Goal: Find specific page/section: Find specific page/section

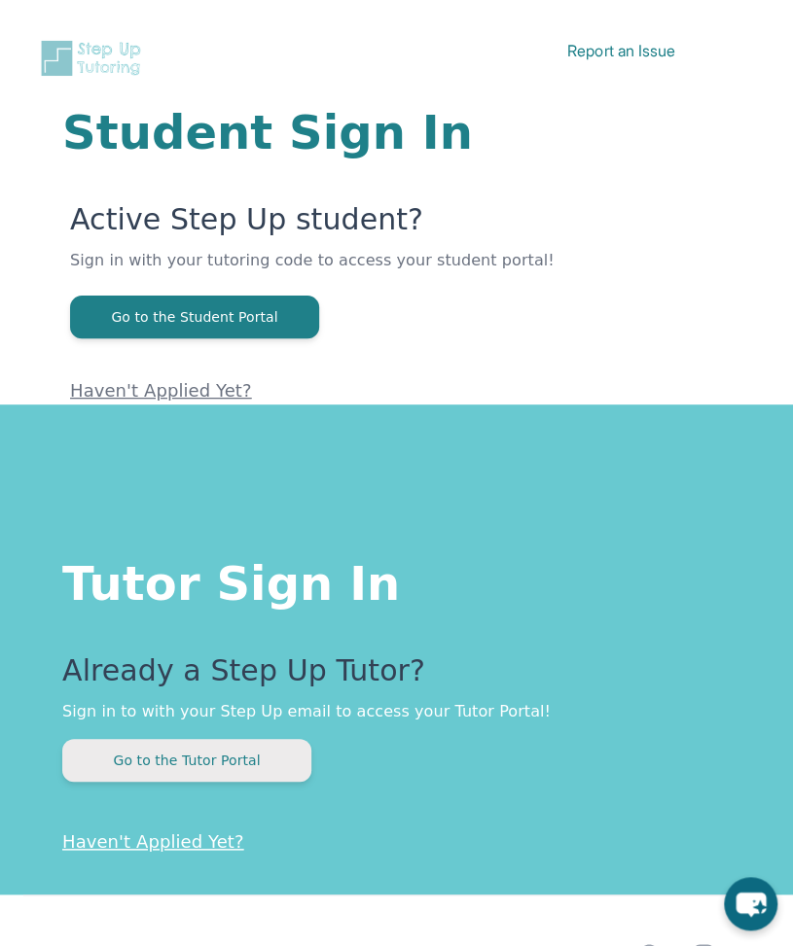
click at [197, 765] on button "Go to the Tutor Portal" at bounding box center [186, 760] width 249 height 43
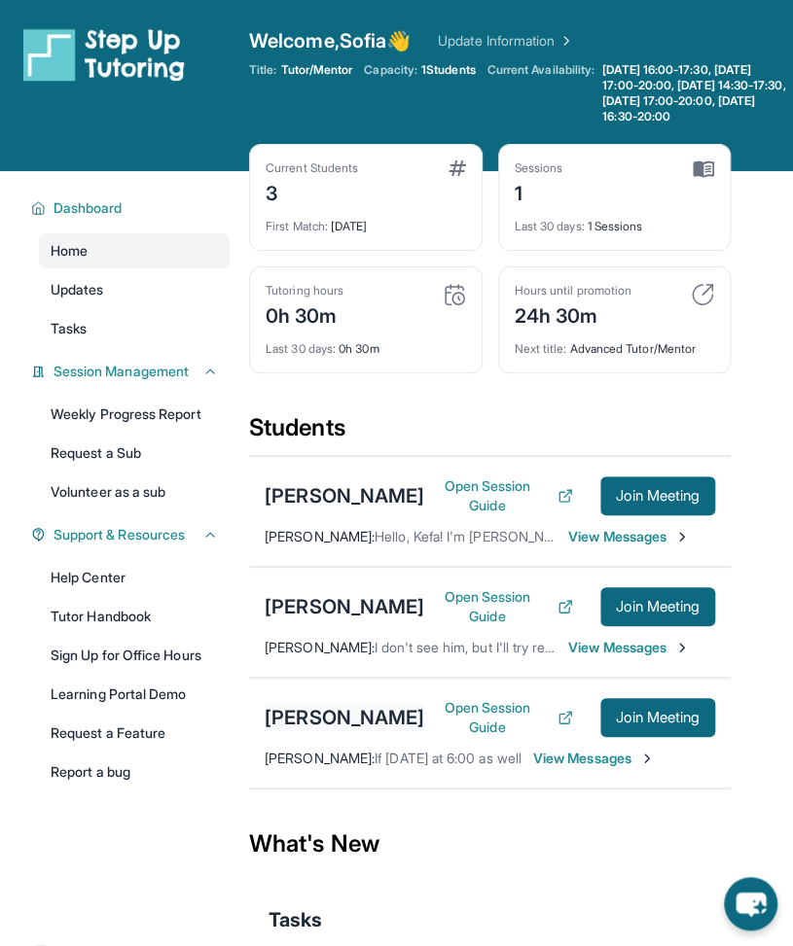
click at [307, 731] on div "[PERSON_NAME]" at bounding box center [344, 717] width 159 height 27
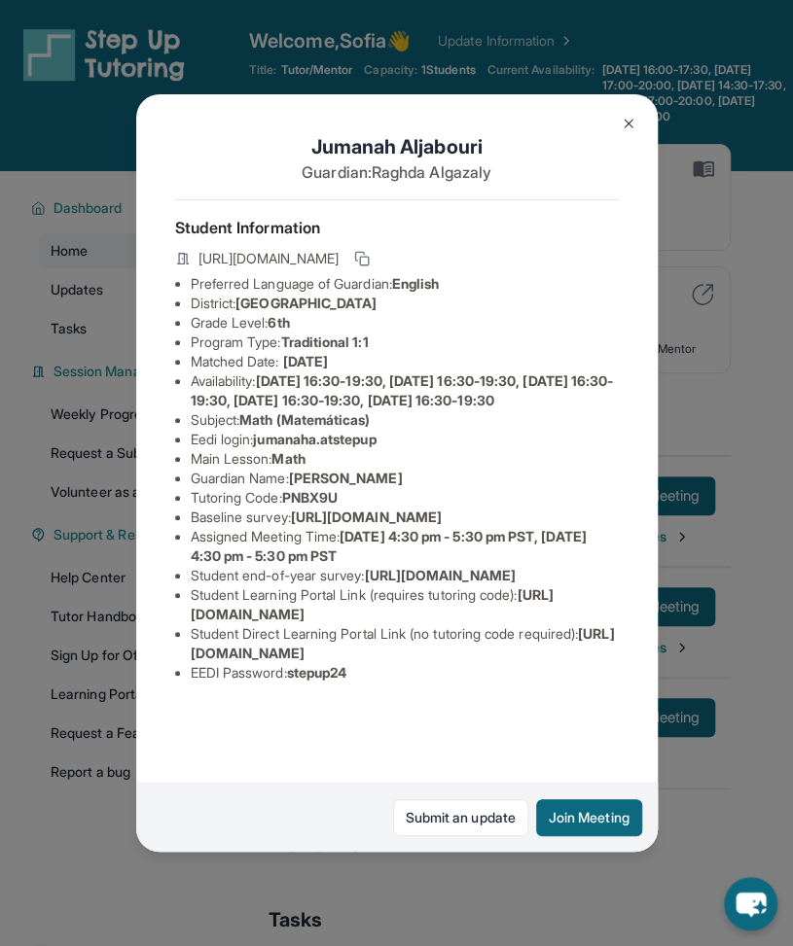
scroll to position [34, 0]
click at [378, 472] on span "[PERSON_NAME]" at bounding box center [346, 478] width 114 height 17
copy span "Algazaly"
click at [500, 495] on li "Tutoring Code : PNBX9U" at bounding box center [405, 497] width 428 height 19
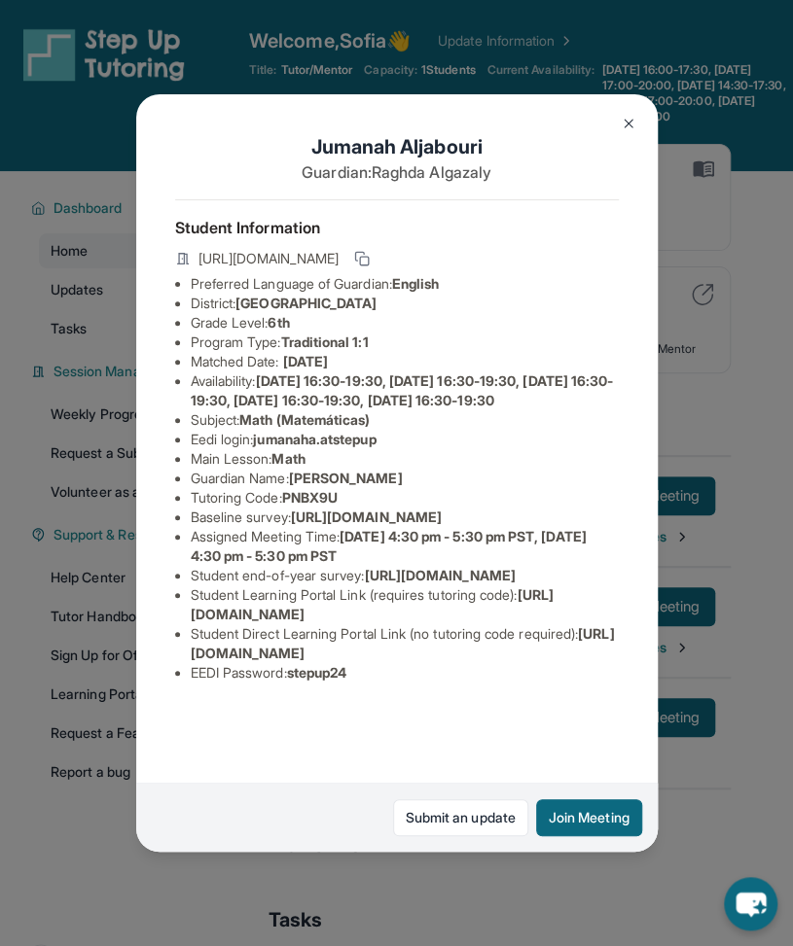
click at [627, 131] on button at bounding box center [628, 123] width 39 height 39
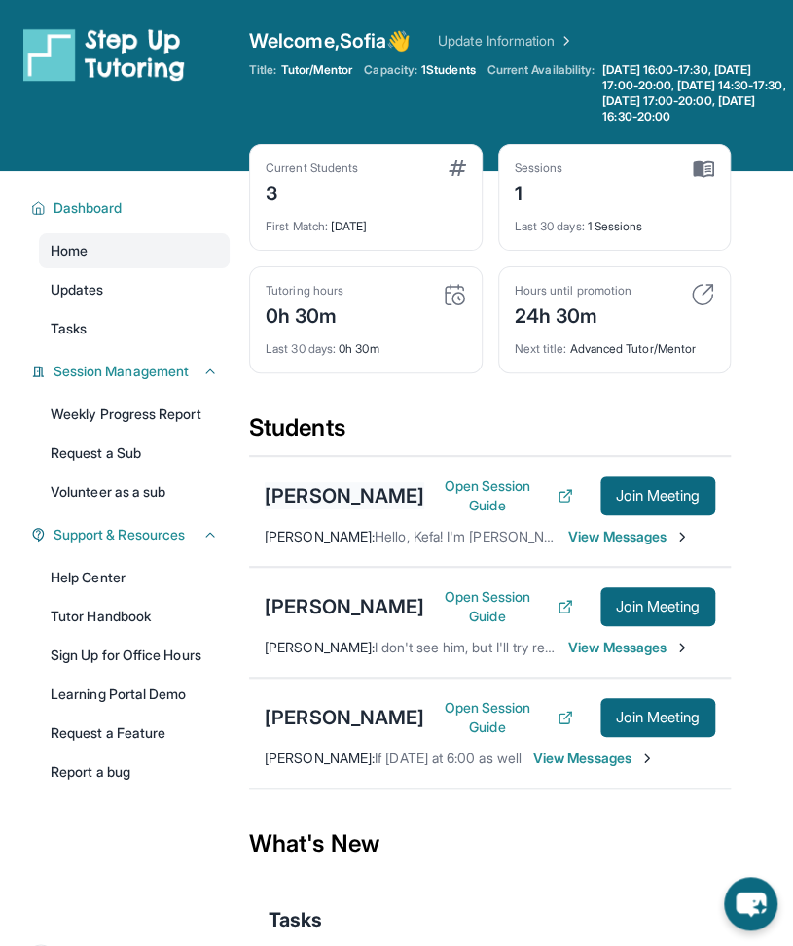
click at [293, 501] on div "[PERSON_NAME]" at bounding box center [344, 495] width 159 height 27
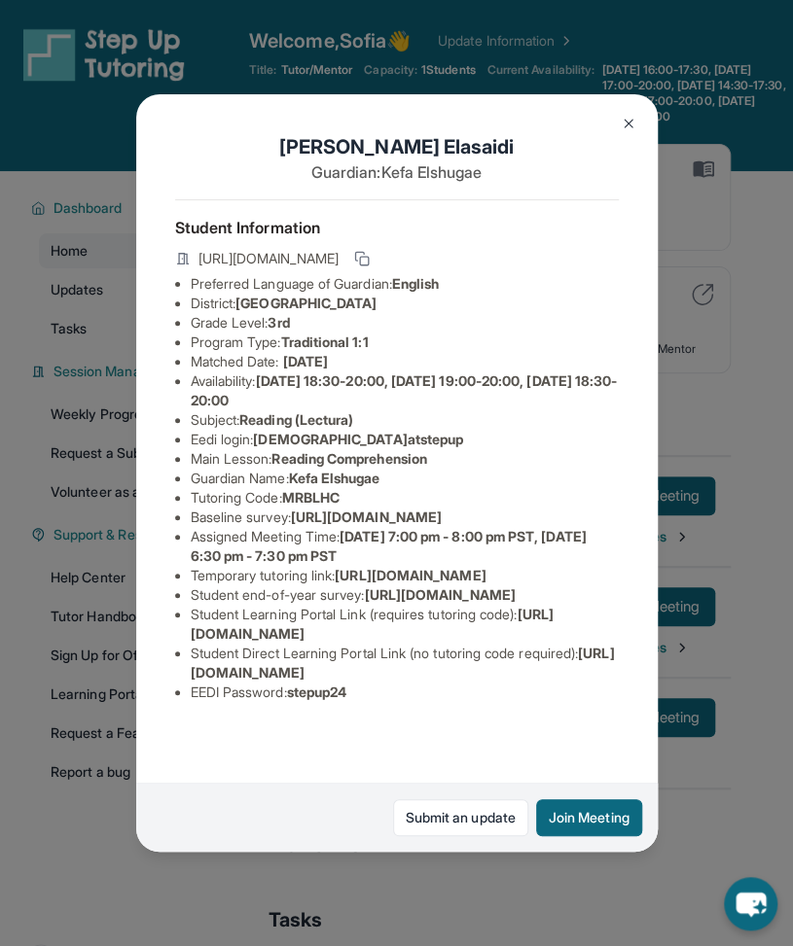
scroll to position [81, 0]
click at [690, 349] on div "[PERSON_NAME] Guardian: [PERSON_NAME] Student Information [URL][DOMAIN_NAME] Pr…" at bounding box center [396, 473] width 793 height 946
